Goal: Information Seeking & Learning: Learn about a topic

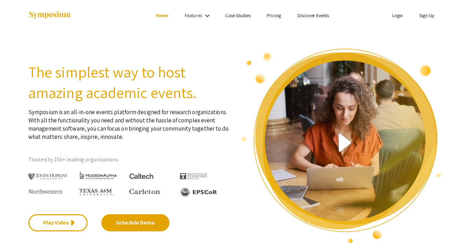
click at [313, 15] on link "Discover Events" at bounding box center [314, 15] width 32 height 6
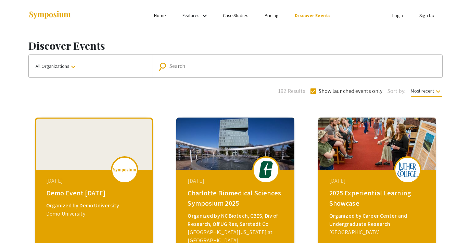
click at [255, 68] on input "Search" at bounding box center [302, 66] width 264 height 6
paste input "University Undergraduate Research & Arts Fourm 2026"
type input "University Undergraduate Research & Arts Fourm 2026"
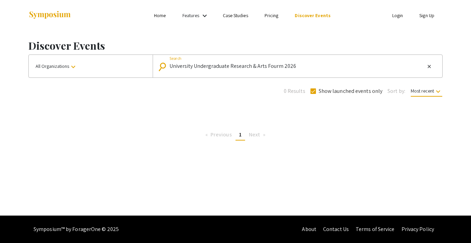
click at [311, 89] on span at bounding box center [313, 90] width 5 height 5
click at [313, 94] on input "Show launched events only" at bounding box center [313, 94] width 0 height 0
checkbox input "false"
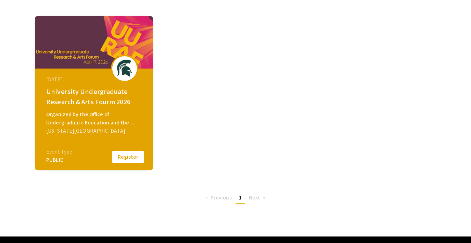
scroll to position [107, 0]
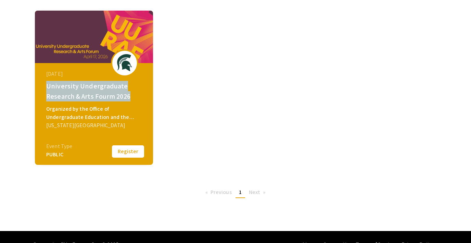
drag, startPoint x: 48, startPoint y: 86, endPoint x: 138, endPoint y: 100, distance: 91.9
click at [138, 100] on div "University Undergraduate Research & Arts Fourm 2026" at bounding box center [94, 91] width 97 height 21
copy div "University Undergraduate Research & Arts Fourm 2026"
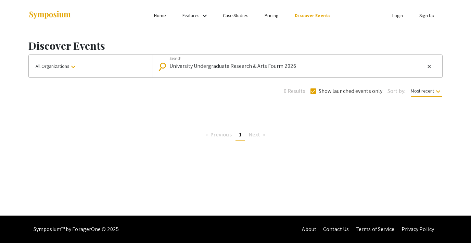
click at [312, 91] on span at bounding box center [313, 90] width 5 height 5
click at [313, 94] on input "Show launched events only" at bounding box center [313, 94] width 0 height 0
checkbox input "false"
click at [280, 68] on input "University Undergraduate Research & Arts Fourm 2026" at bounding box center [297, 66] width 255 height 6
click at [310, 65] on input "University Undergraduate Research & Arts Forum 2026" at bounding box center [297, 66] width 255 height 6
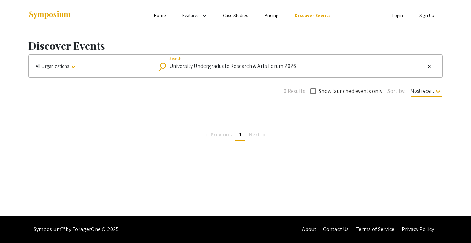
type input "University Undergraduate Research & Arts Forum 2026"
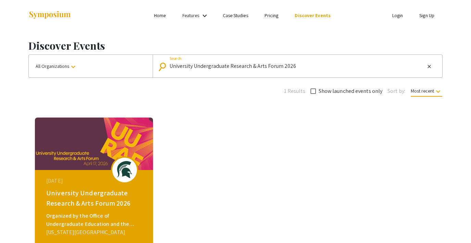
click at [397, 15] on link "Login" at bounding box center [397, 15] width 11 height 6
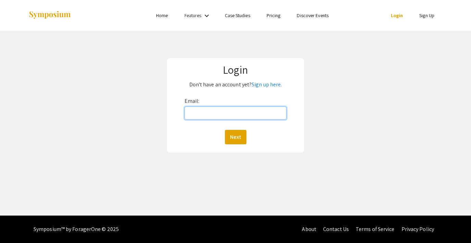
click at [222, 107] on input "Email:" at bounding box center [236, 113] width 102 height 13
type input "[EMAIL_ADDRESS][DOMAIN_NAME]"
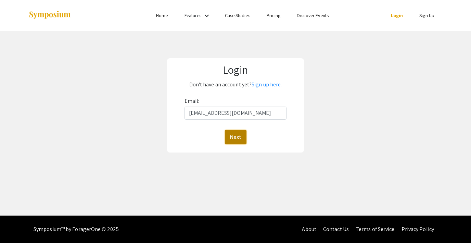
click at [236, 142] on button "Next" at bounding box center [236, 137] width 22 height 14
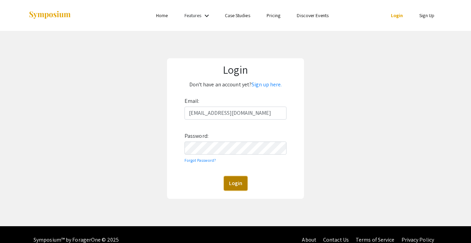
click at [237, 183] on button "Login" at bounding box center [236, 183] width 24 height 14
